Goal: Task Accomplishment & Management: Use online tool/utility

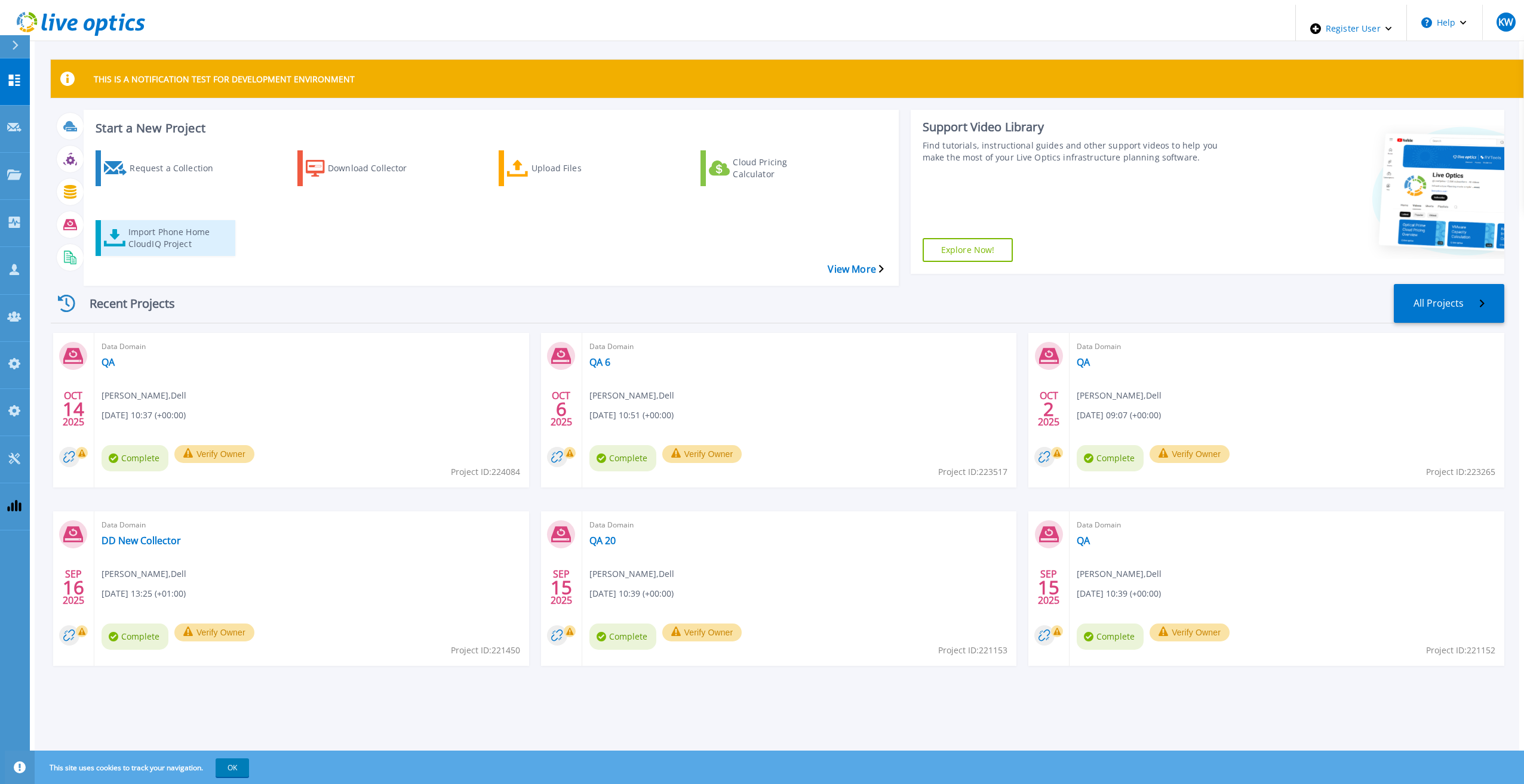
click at [158, 223] on div "Import Phone Home CloudIQ Project" at bounding box center [176, 238] width 96 height 30
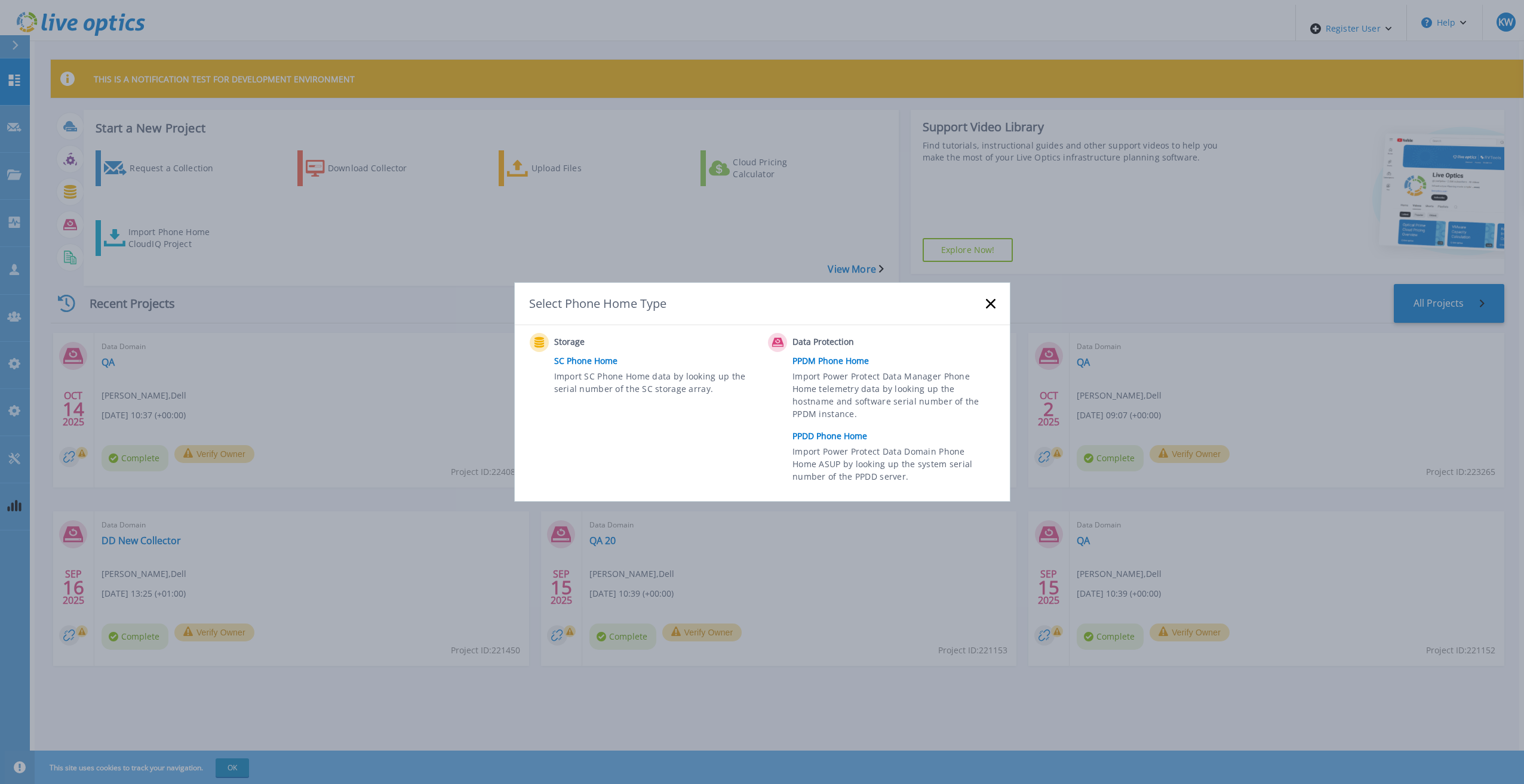
click at [816, 430] on link "PPDD Phone Home" at bounding box center [897, 436] width 209 height 18
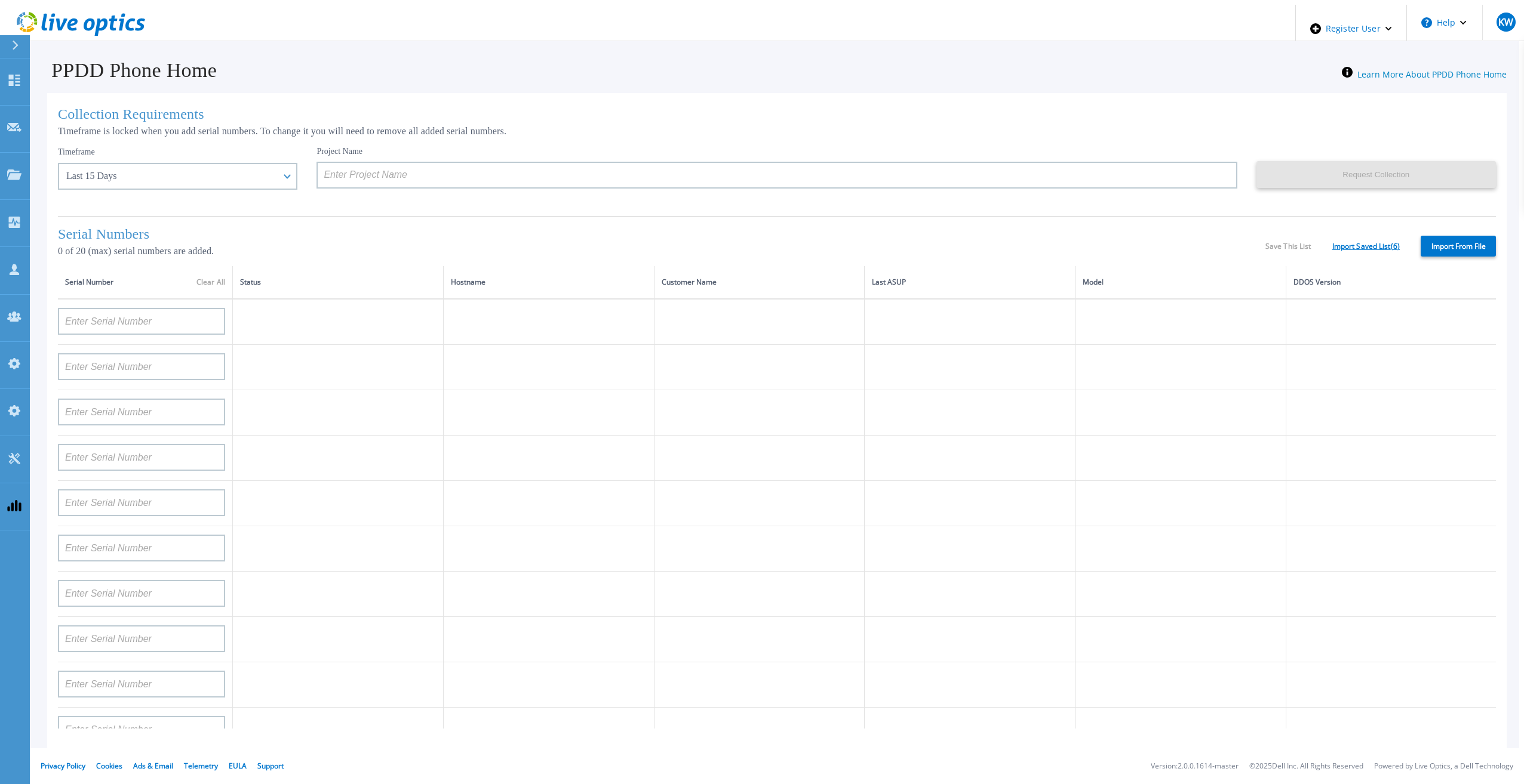
click at [1366, 245] on link "Import Saved List ( 6 )" at bounding box center [1366, 247] width 67 height 9
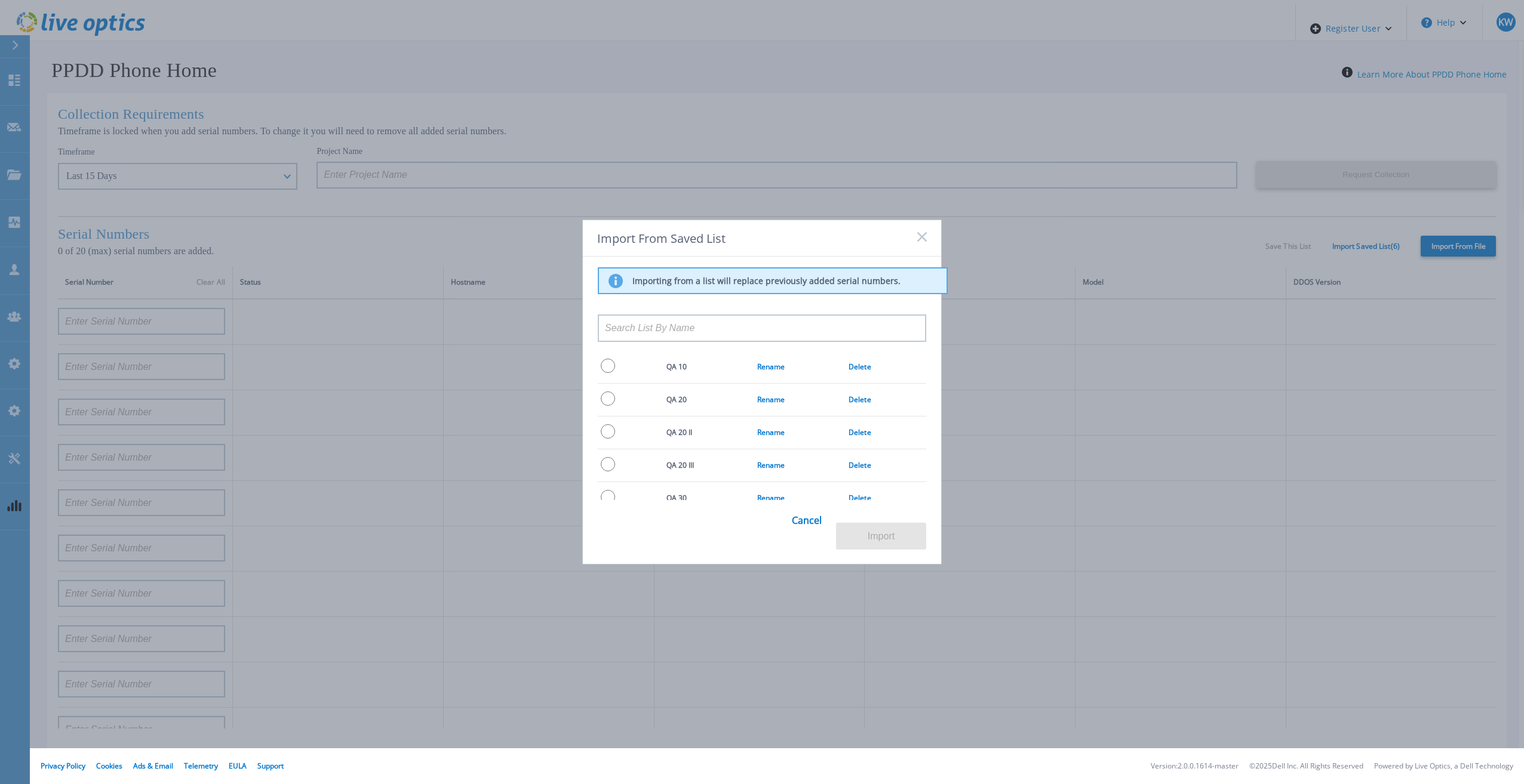
click at [601, 432] on input "radio" at bounding box center [608, 431] width 15 height 15
radio input "true"
click at [882, 531] on button "Import" at bounding box center [881, 536] width 90 height 27
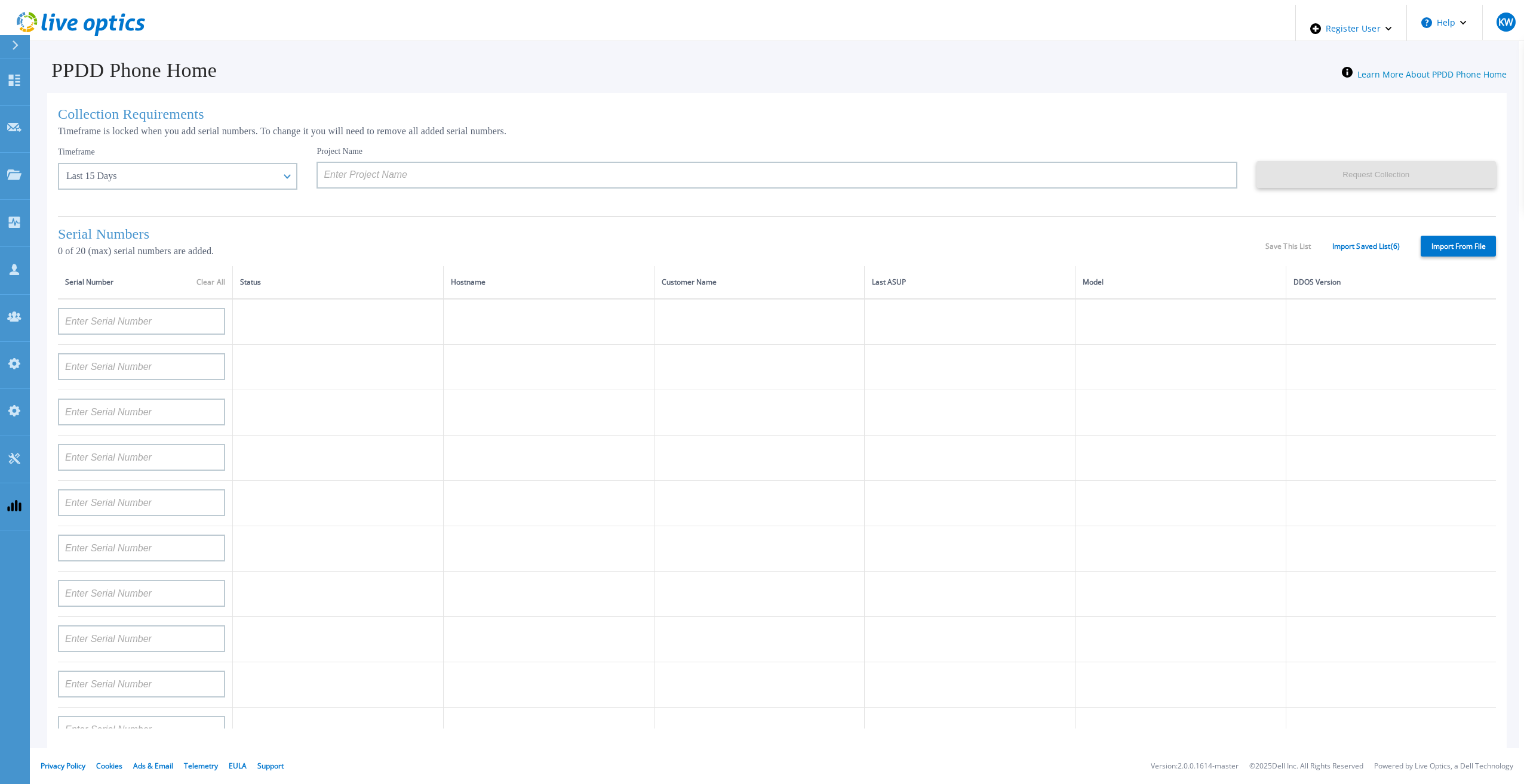
type input "APM00133543104"
type input "CKM00192200277"
type input "CKM00181001809"
type input "APM00223002069"
type input "CKM00183202848"
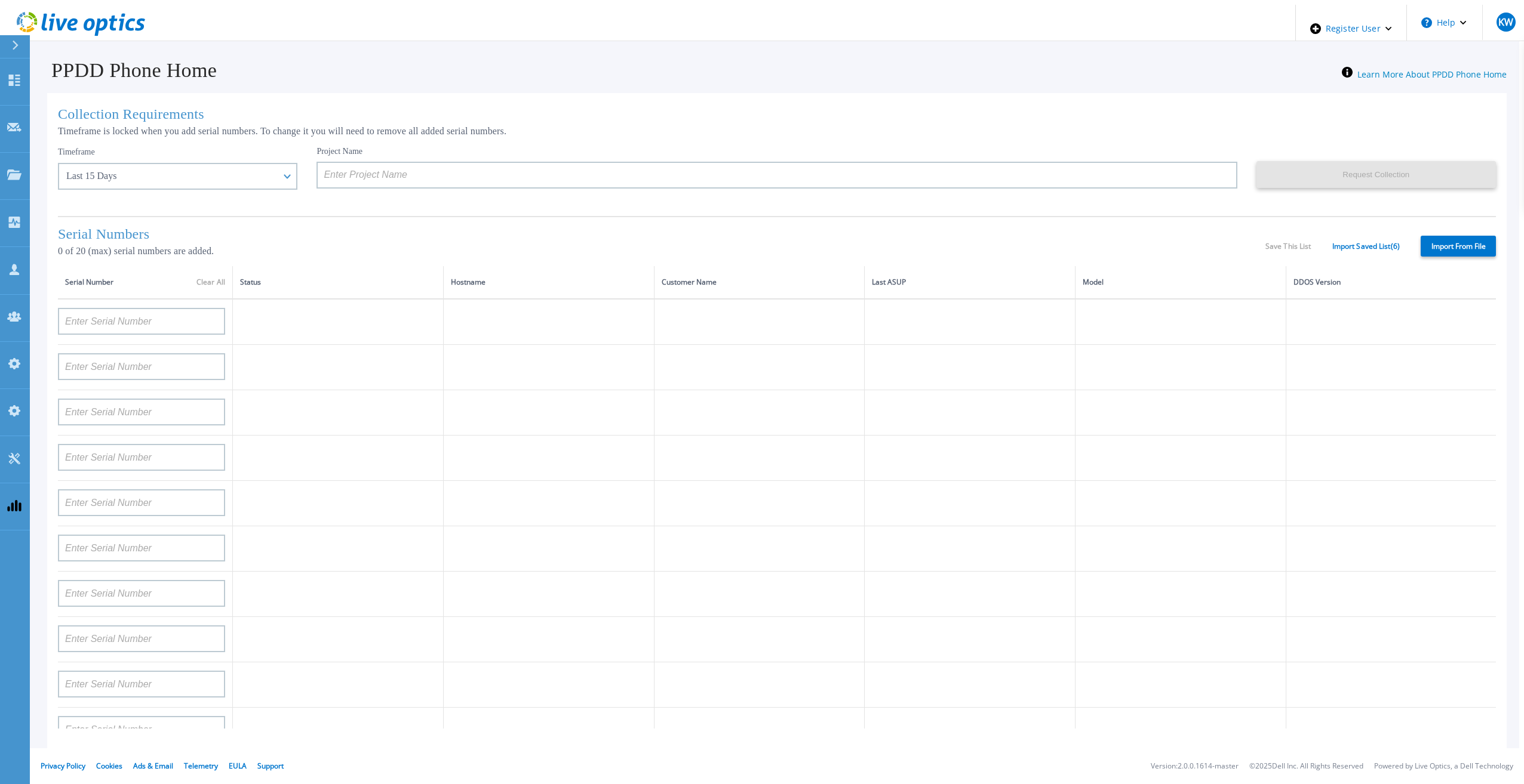
type input "CKM00192401344"
type input "APM00160405864"
type input "APM00145208243"
type input "CRK00235104956"
type input "APM00202011675"
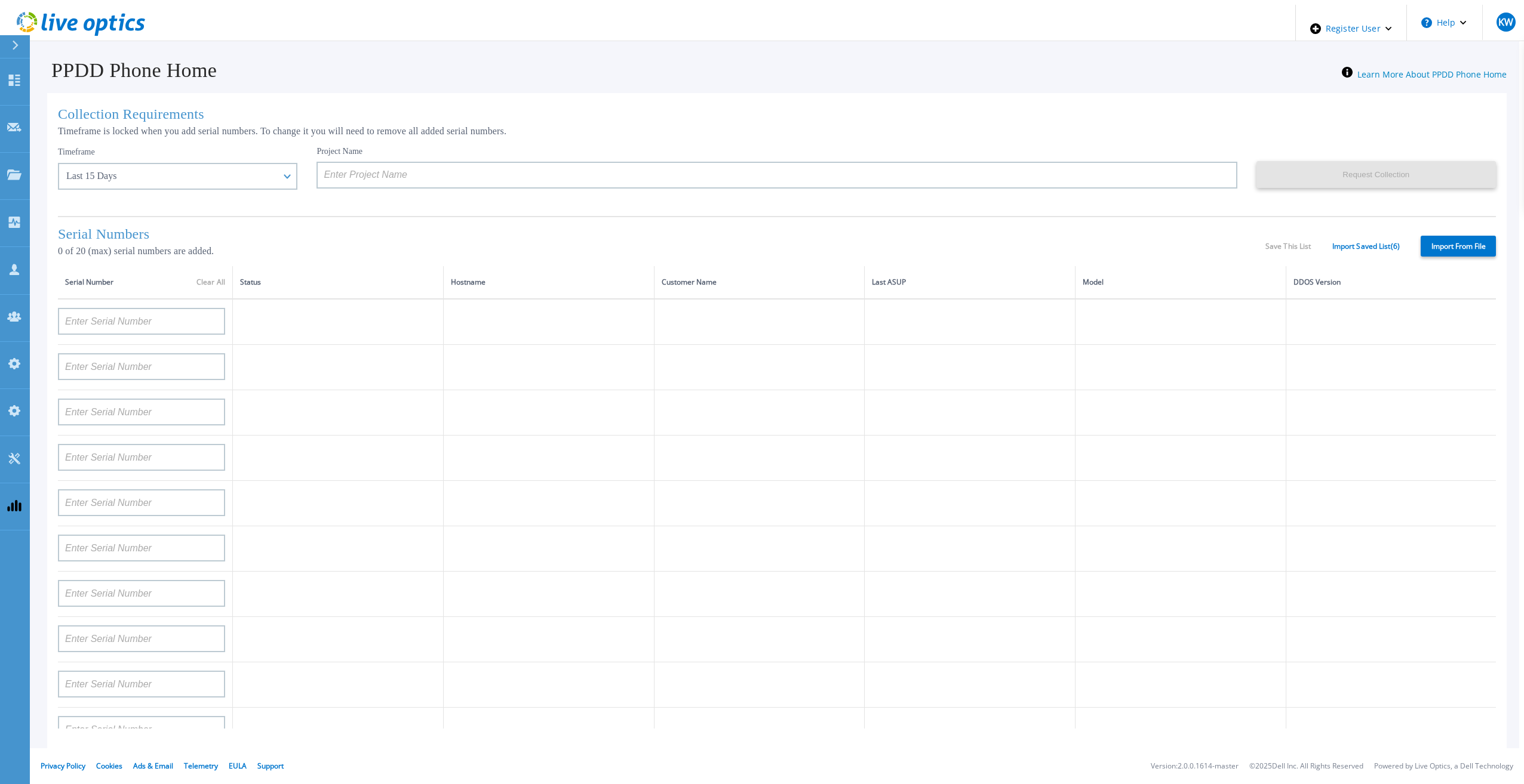
type input "CKM01210505037"
type input "AUDVFBNW5NDDSY"
type input "CKM00184602620"
type input "DE500212802673"
type input "APM00202912715"
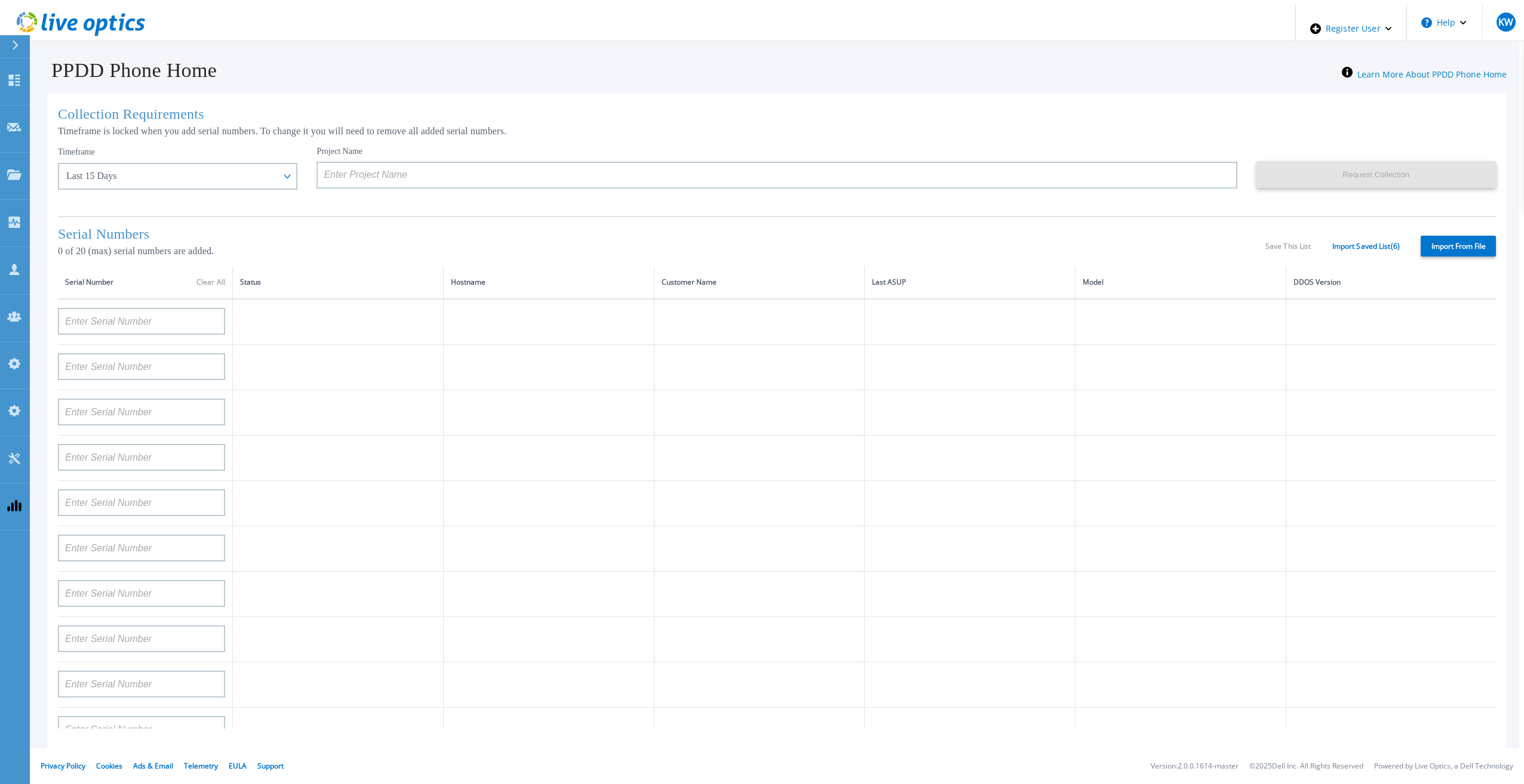
type input "FLA00132100000"
type input "CKM00192200280"
type input "DE500212902687"
type input "APM00211506717"
type input "APM00214907936"
